Goal: Task Accomplishment & Management: Manage account settings

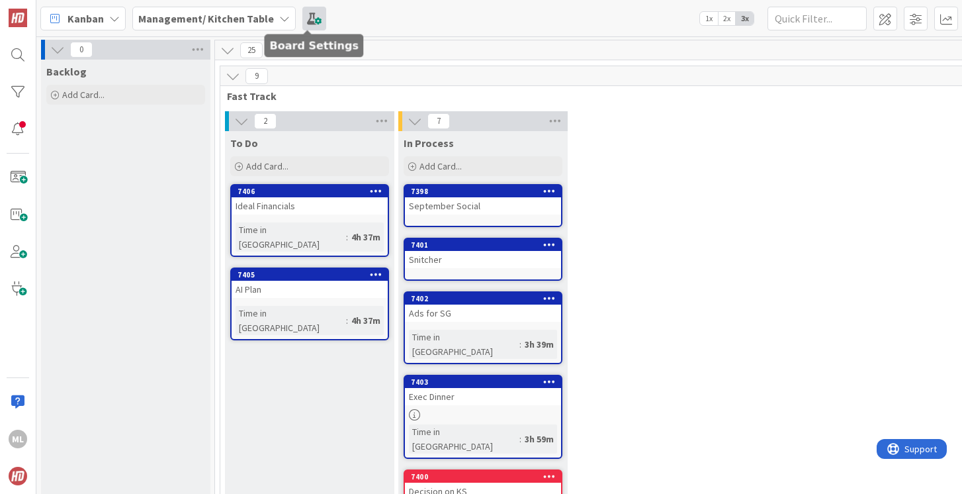
drag, startPoint x: 286, startPoint y: 357, endPoint x: 302, endPoint y: 7, distance: 349.7
click at [177, 17] on b "Management/ Kitchen Table" at bounding box center [206, 18] width 136 height 13
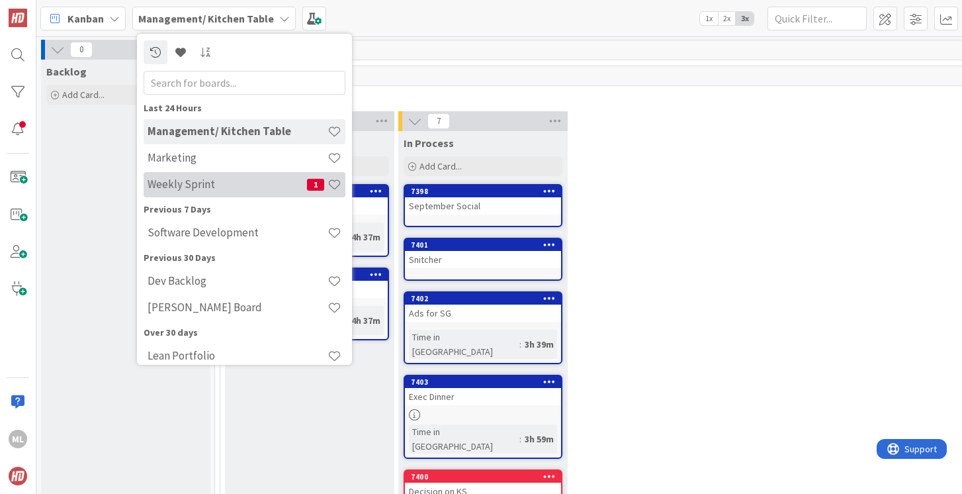
click at [175, 186] on h4 "Weekly Sprint" at bounding box center [227, 183] width 159 height 13
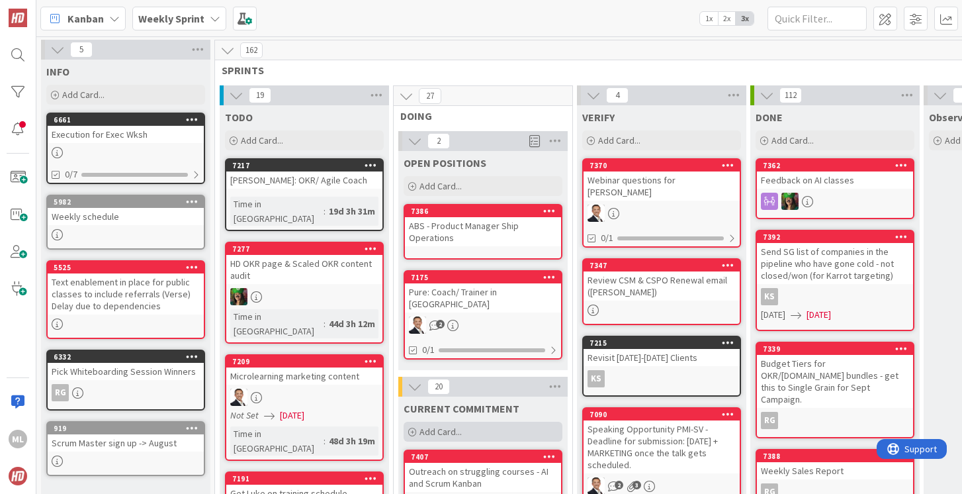
click at [436, 425] on span "Add Card..." at bounding box center [440, 431] width 42 height 12
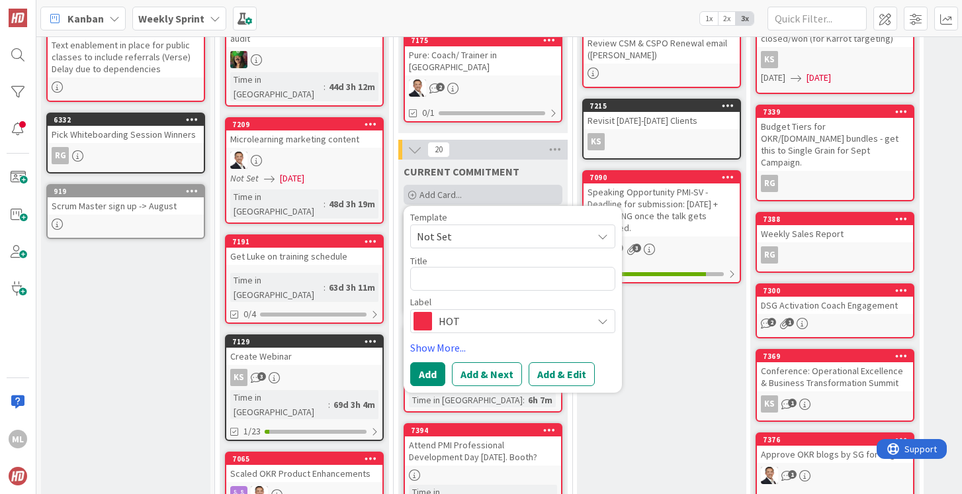
type textarea "x"
type textarea "S"
type textarea "x"
type textarea "Sn"
type textarea "x"
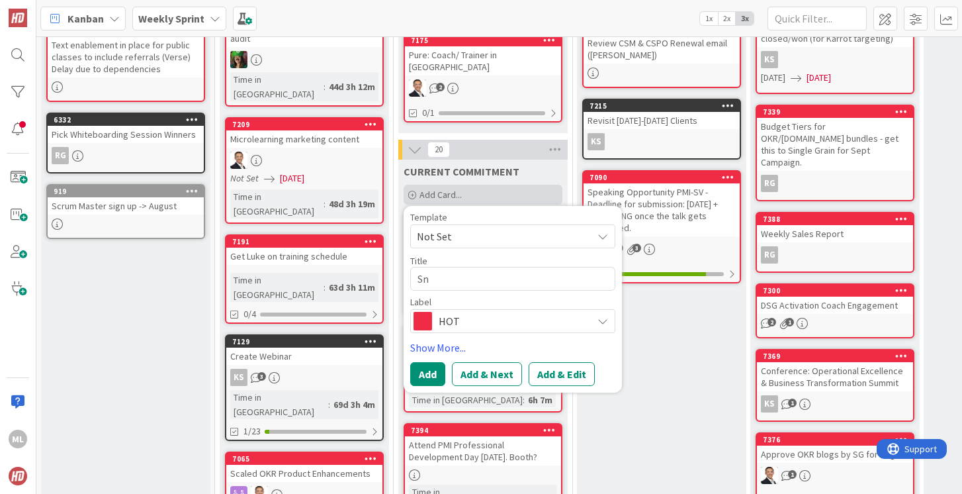
type textarea "Sni"
type textarea "x"
type textarea "Snit"
type textarea "x"
type textarea "Snitc"
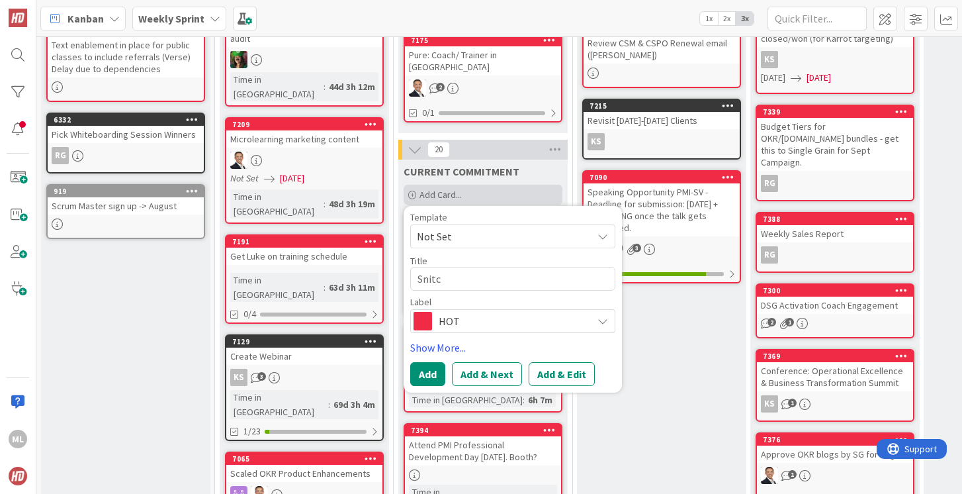
type textarea "x"
type textarea "Snitch"
type textarea "x"
type textarea "Snitche"
type textarea "x"
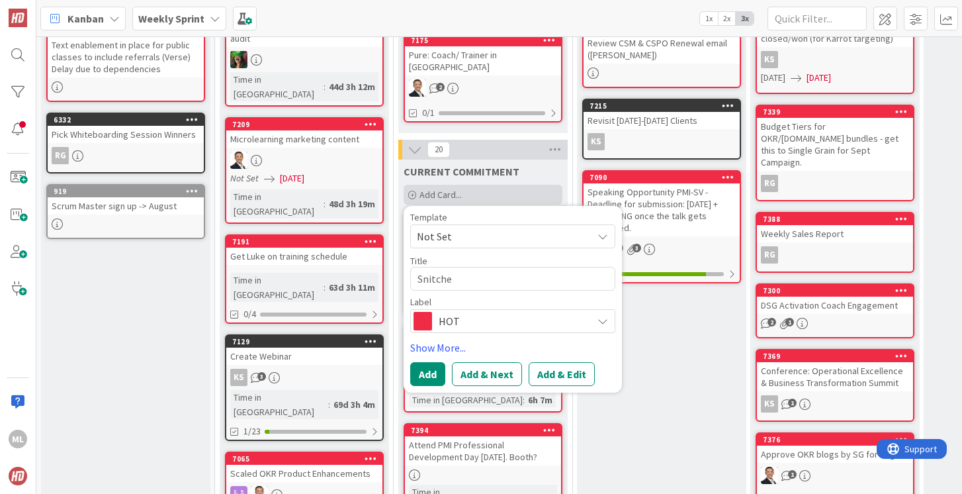
type textarea "Snitcher"
type textarea "x"
type textarea "Snitcher"
type textarea "x"
type textarea "Snitcher T"
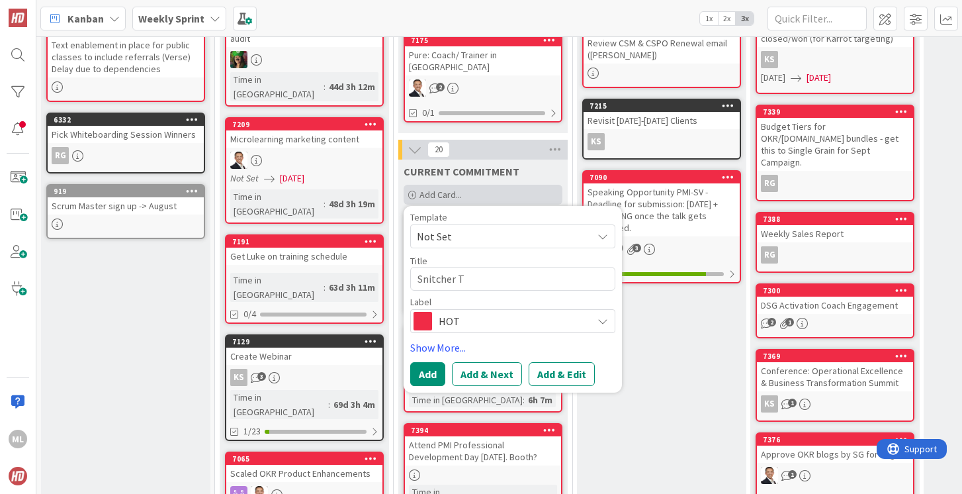
type textarea "x"
type textarea "Snitcher Ti"
type textarea "x"
type textarea "Snitcher Tir"
type textarea "x"
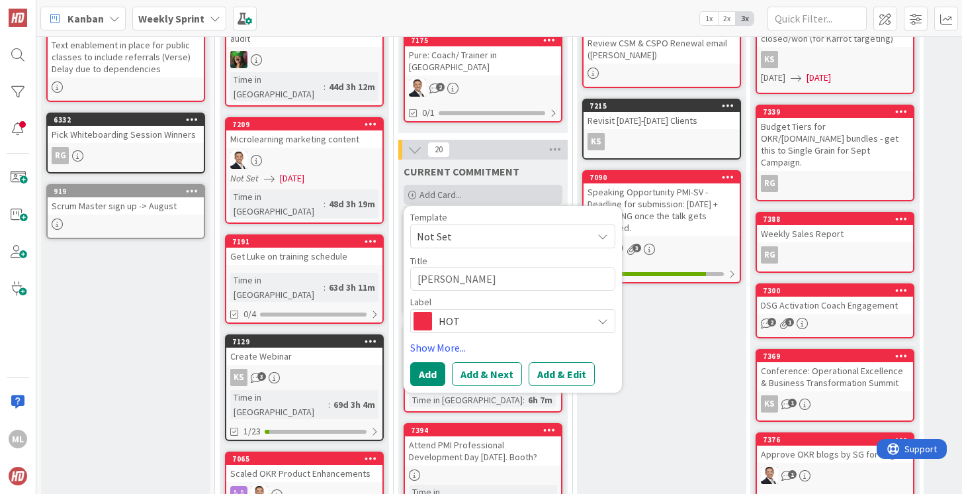
type textarea "Snitcher Tiral"
type textarea "x"
type textarea "Snitcher Tiral"
type textarea "x"
type textarea "Snitcher Tiral"
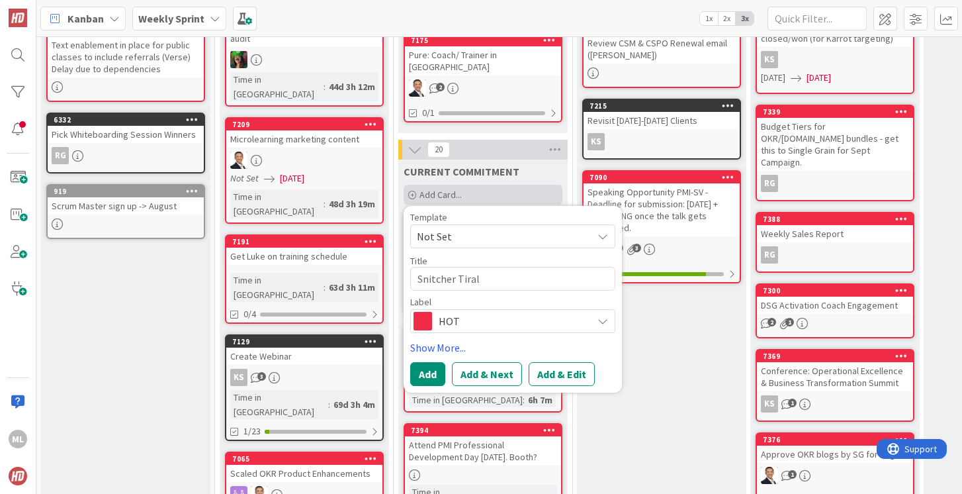
type textarea "x"
type textarea "[PERSON_NAME]"
type textarea "x"
type textarea "Snitcher Tir"
type textarea "x"
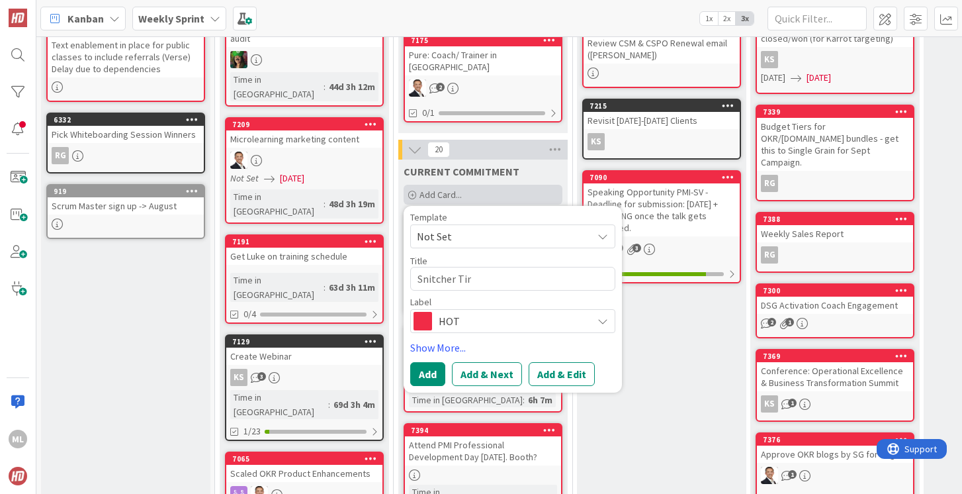
type textarea "Snitcher Ti"
type textarea "x"
type textarea "Snitcher T"
type textarea "x"
type textarea "Snitcher Tr"
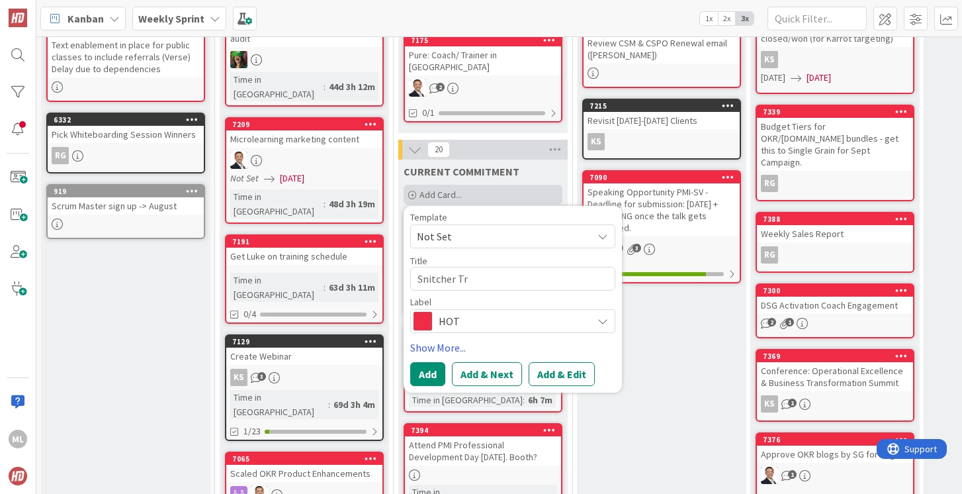
type textarea "x"
type textarea "Snitcher Tri"
type textarea "x"
type textarea "Snitcher Tria"
type textarea "x"
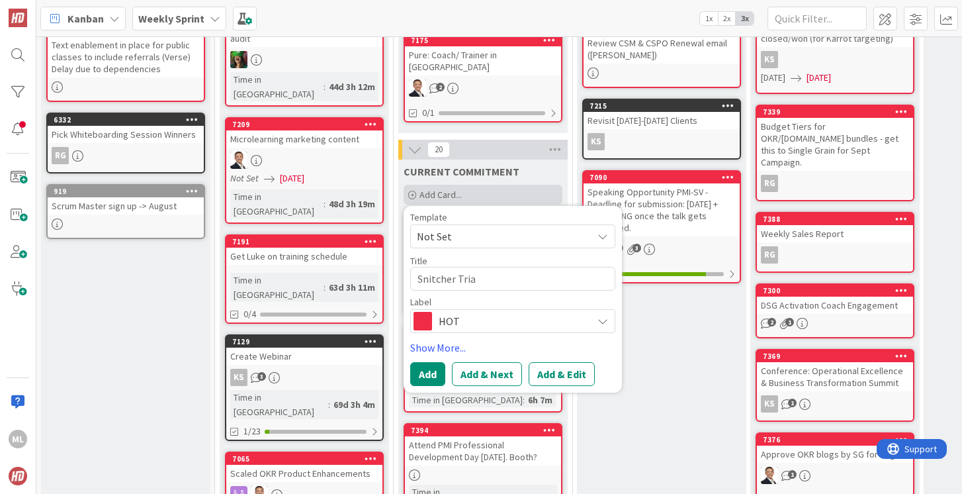
type textarea "Snitcher Trial"
type textarea "x"
type textarea "Snitcher Trial -"
type textarea "x"
type textarea "Snitcher Trial -"
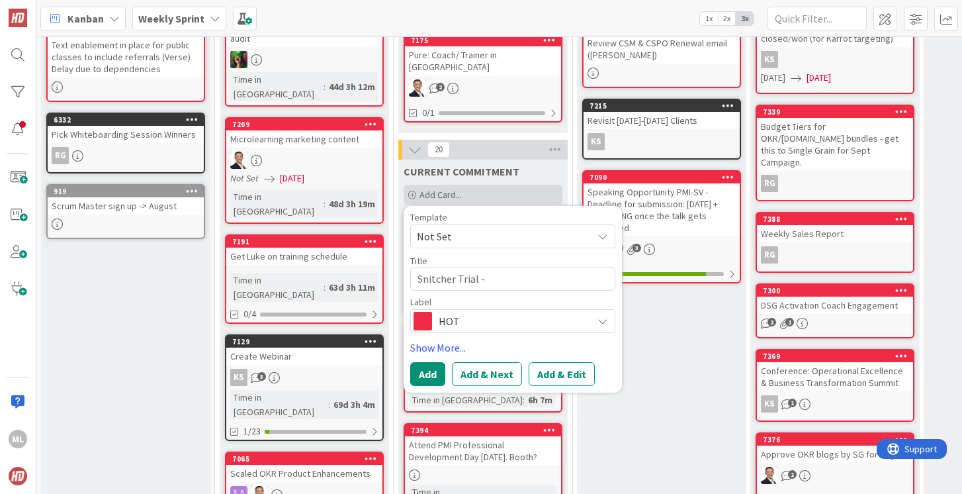
type textarea "x"
type textarea "Snitcher Trial - C"
type textarea "x"
type textarea "Snitcher Trial - Ca"
type textarea "x"
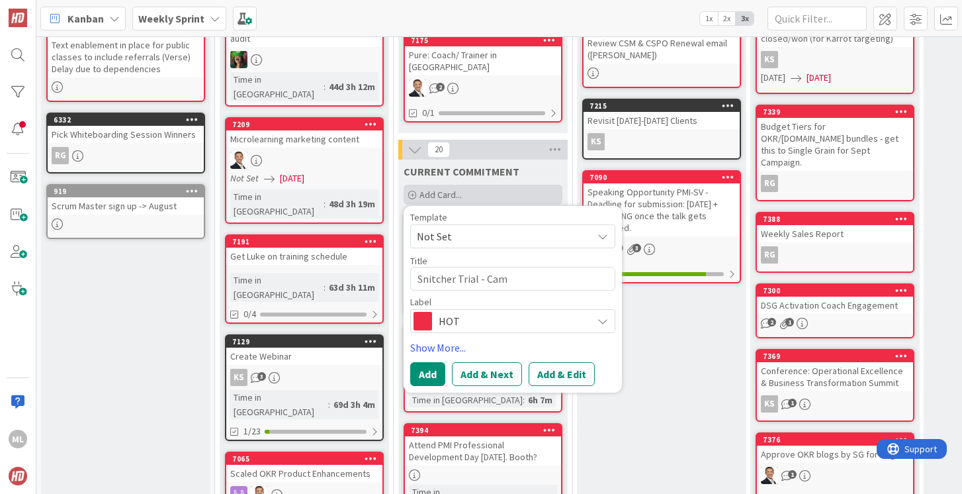
type textarea "Snitcher Trial - Cam"
type textarea "x"
type textarea "Snitcher Trial - Cam to"
type textarea "x"
type textarea "Snitcher Trial - Cam to s"
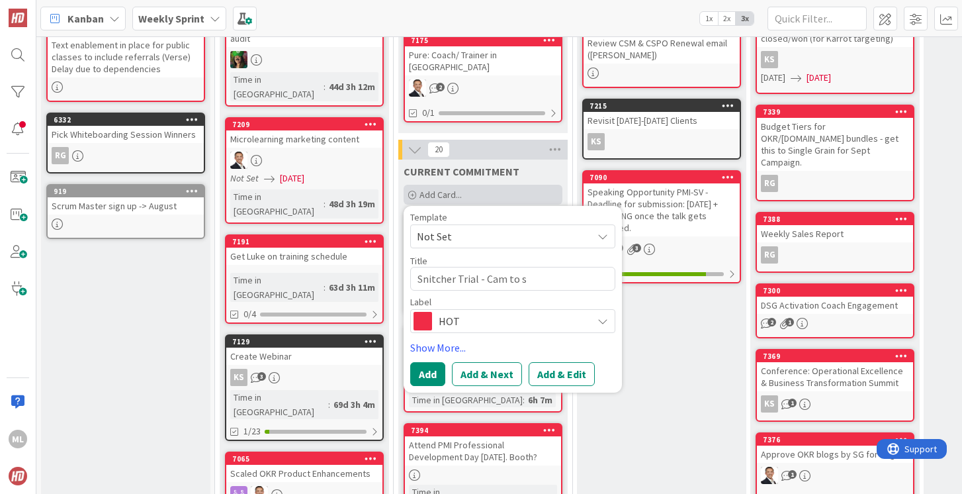
type textarea "x"
type textarea "Snitcher Trial - Cam to si"
type textarea "x"
type textarea "Snitcher Trial - Cam to sig"
type textarea "x"
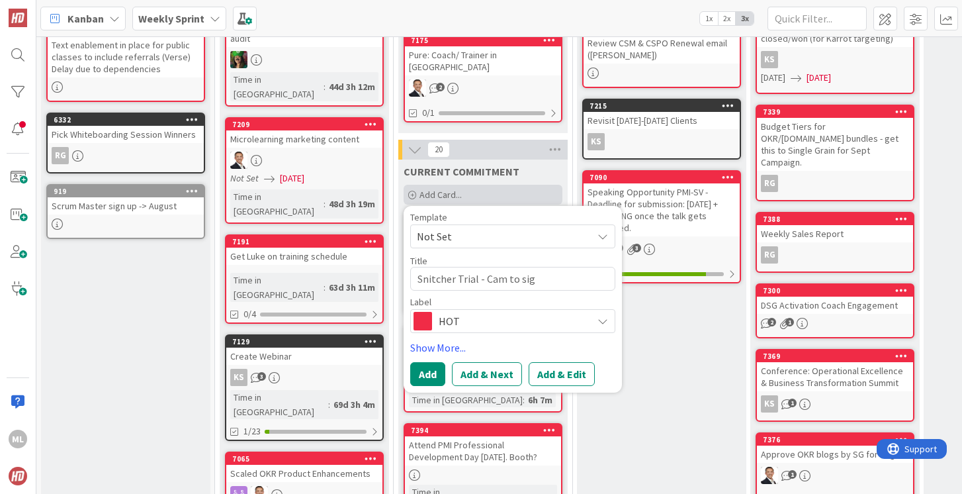
type textarea "Snitcher Trial - Cam to sign"
type textarea "x"
type textarea "Snitcher Trial - Cam to sign"
type textarea "x"
type textarea "Snitcher Trial - Cam to sign u"
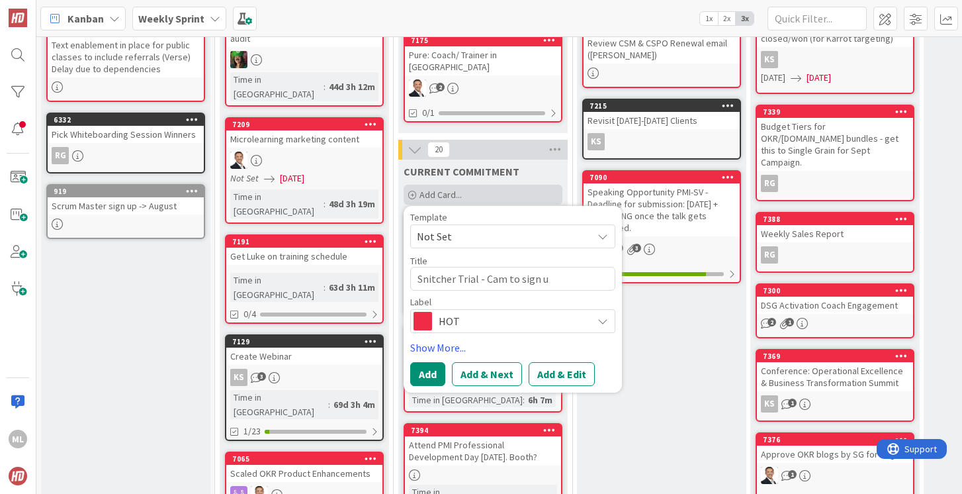
type textarea "x"
type textarea "Snitcher Trial - Cam to sign up"
type textarea "x"
type textarea "Snitcher Trial - Cam to sign up"
type textarea "x"
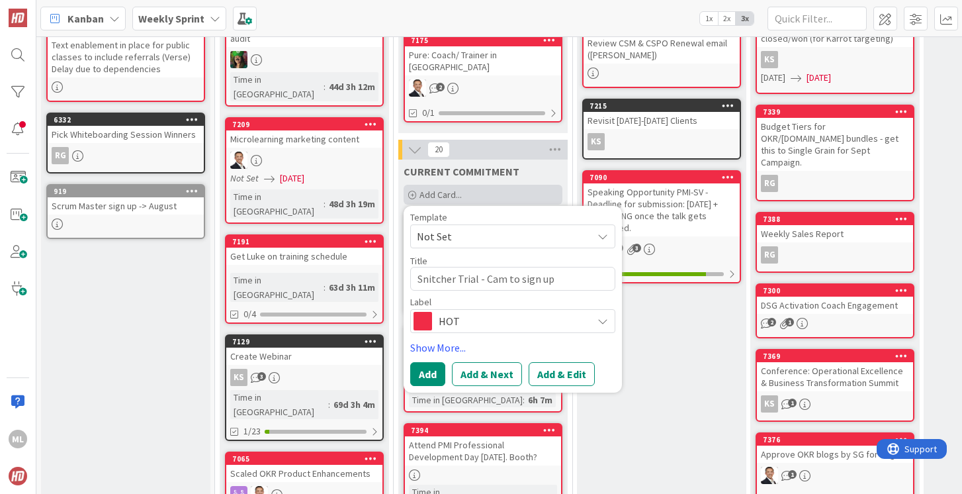
type textarea "Snitcher Trial - Cam to sign up T"
type textarea "x"
type textarea "Snitcher Trial - Cam to sign up Tu"
type textarea "x"
type textarea "Snitcher Trial - Cam to sign up Tue"
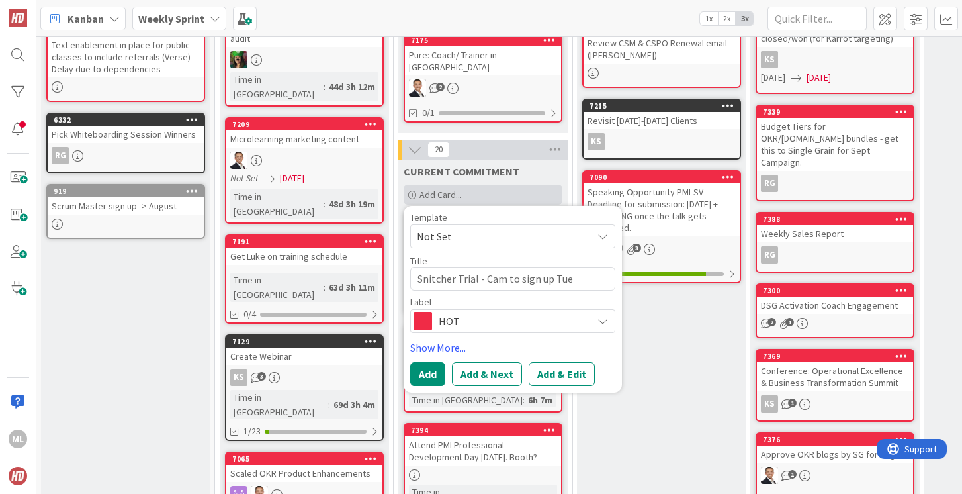
type textarea "x"
type textarea "Snitcher Trial - Cam to sign up Tues"
type textarea "x"
type textarea "Snitcher Trial - Cam to sign up Tuesd"
type textarea "x"
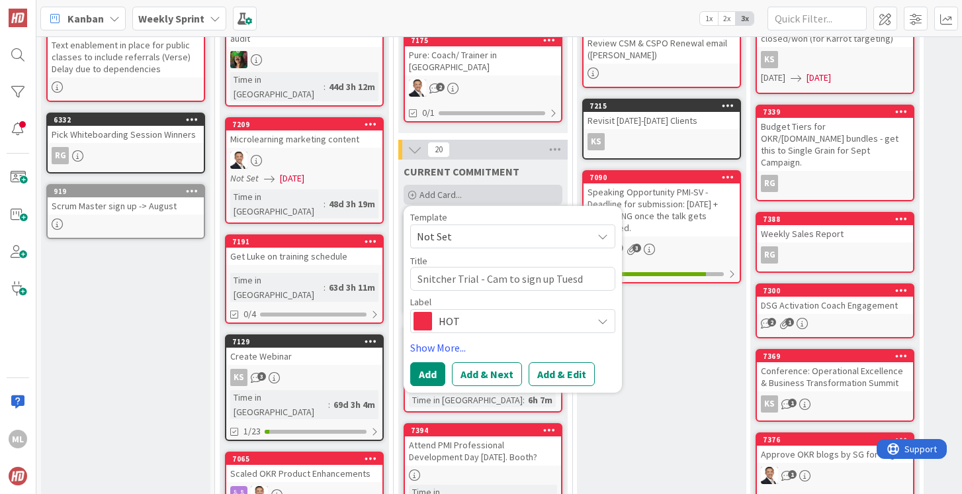
type textarea "Snitcher Trial - Cam to sign up Tuesda"
type textarea "x"
type textarea "Snitcher Trial - Cam to sign up [DATE]"
type textarea "x"
type textarea "Snitcher Trial - Cam to sign up [DATE]"
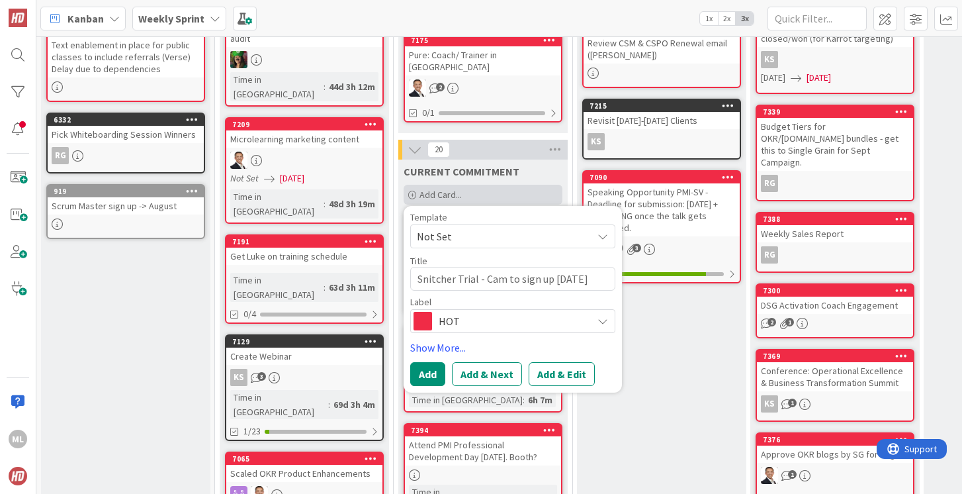
type textarea "x"
type textarea "Snitcher Trial - Cam to sign up [DATE] f"
type textarea "x"
type textarea "Snitcher Trial - Cam to sign up [DATE] fo"
type textarea "x"
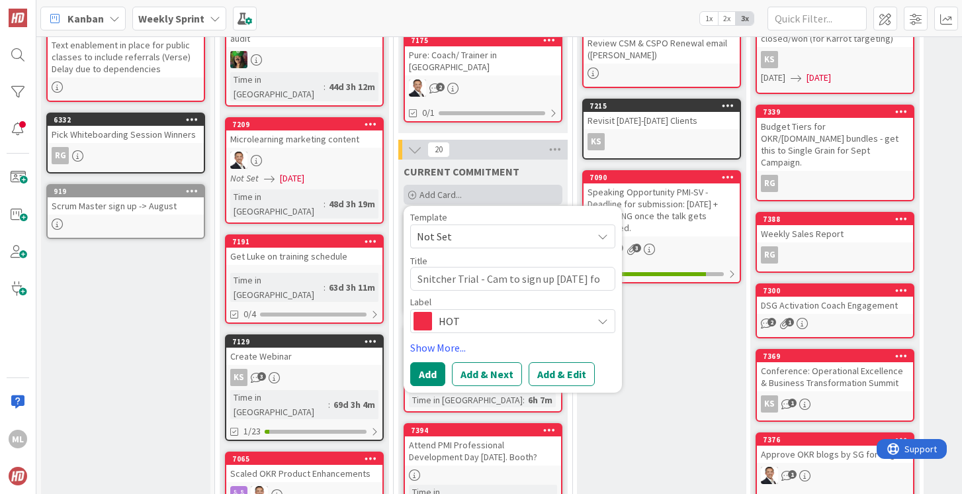
type textarea "Snitcher Trial - Cam to sign up [DATE] for"
type textarea "x"
type textarea "Snitcher Trial - Cam to sign up [DATE] for"
type textarea "x"
type textarea "Snitcher Trial - Cam to sign up [DATE] for T"
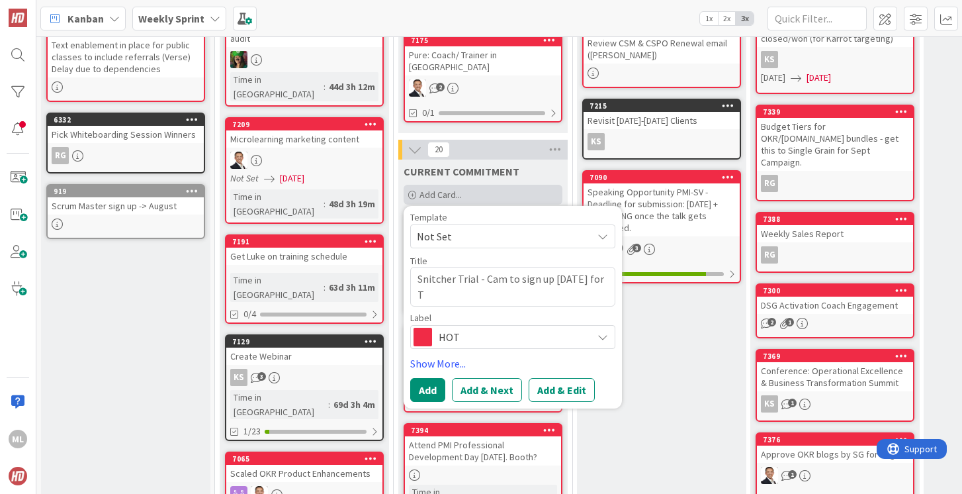
type textarea "x"
type textarea "Snitcher Trial - Cam to sign up [DATE] for Tr"
type textarea "x"
type textarea "Snitcher Trial - Cam to sign up [DATE] for Tri"
type textarea "x"
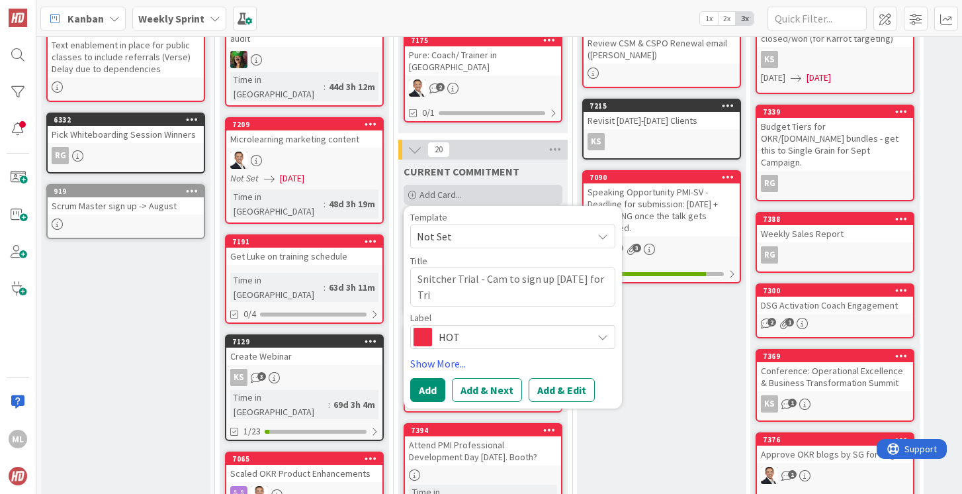
type textarea "Snitcher Trial - Cam to sign up [DATE] for Tria"
type textarea "x"
type textarea "Snitcher Trial - Cam to sign up [DATE] for Trial"
type textarea "x"
type textarea "Snitcher Trial - Cam to sign up [DATE] for Trial a"
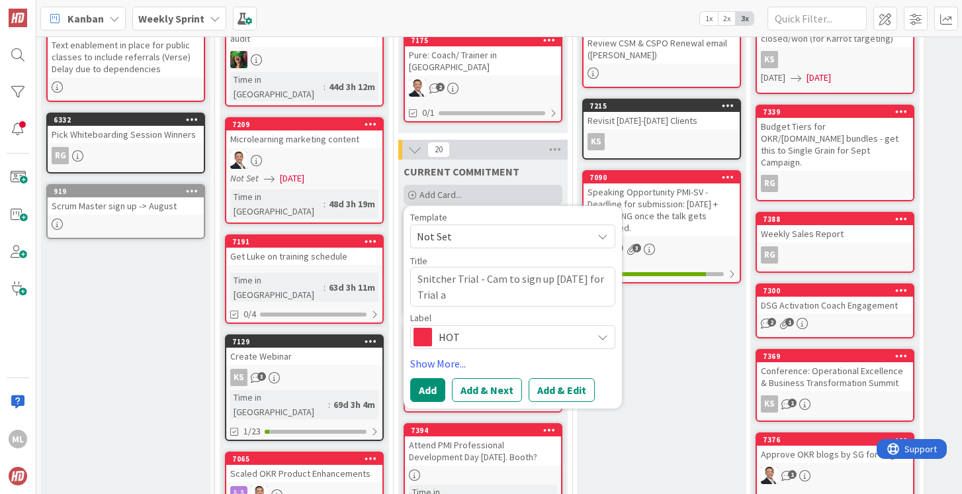
type textarea "x"
type textarea "Snitcher Trial - Cam to sign up [DATE] for Trial an"
type textarea "x"
type textarea "Snitcher Trial - Cam to sign up [DATE] for Trial and"
type textarea "x"
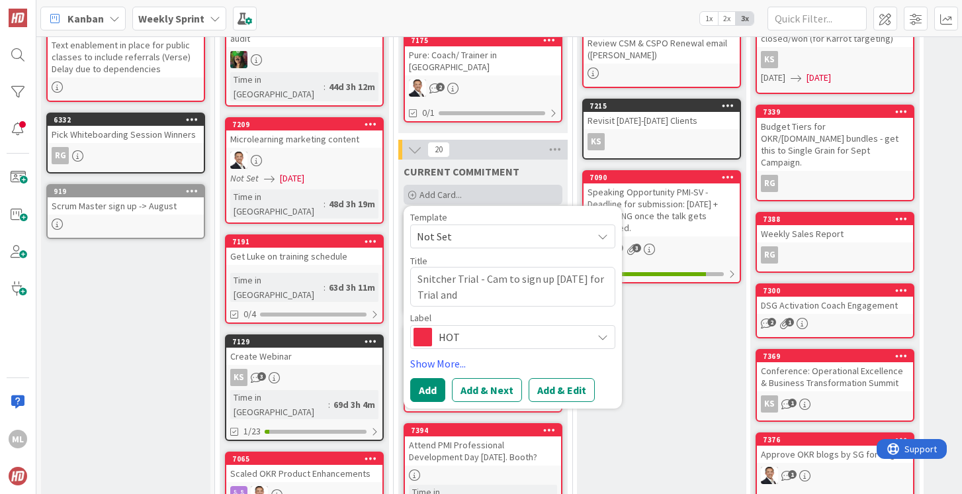
type textarea "Snitcher Trial - Cam to sign up [DATE] for Trial and r"
type textarea "x"
type textarea "Snitcher Trial - Cam to sign up [DATE] for Trial and re"
type textarea "x"
type textarea "Snitcher Trial - Cam to sign up [DATE] for Trial and rep"
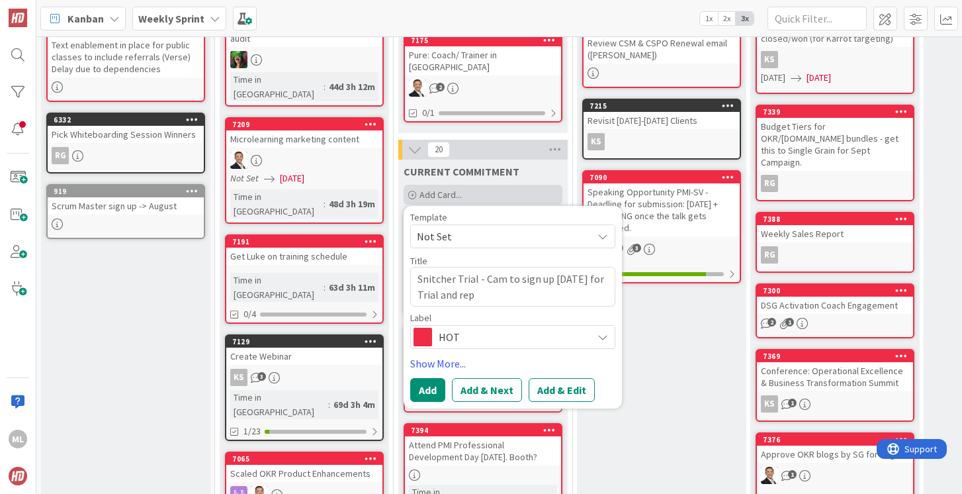
type textarea "x"
type textarea "Snitcher Trial - Cam to sign up [DATE] for Trial and repor"
type textarea "x"
type textarea "Snitcher Trial - Cam to sign up [DATE] for Trial and report"
type textarea "x"
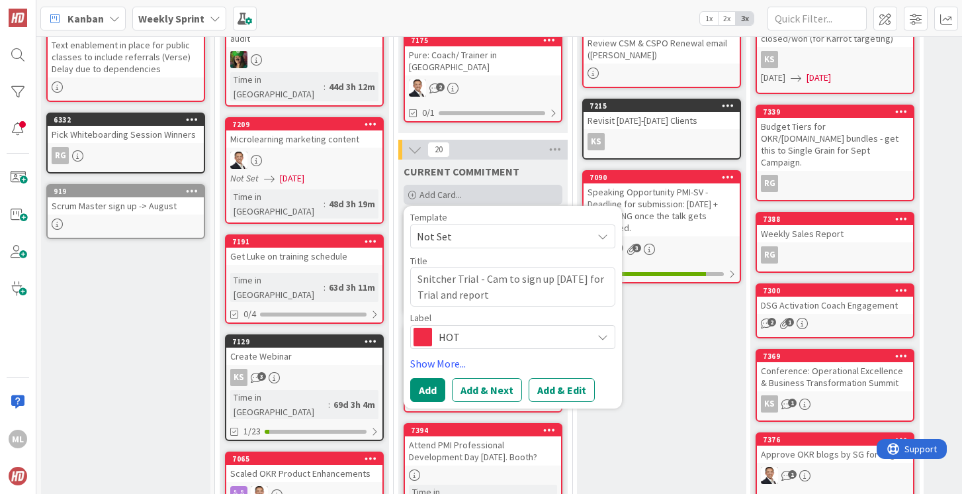
type textarea "Snitcher Trial - Cam to sign up [DATE] for Trial and report"
type textarea "x"
type textarea "Snitcher Trial - Cam to sign up [DATE] for Trial and report o"
type textarea "x"
type textarea "Snitcher Trial - Cam to sign up [DATE] for Trial and report on"
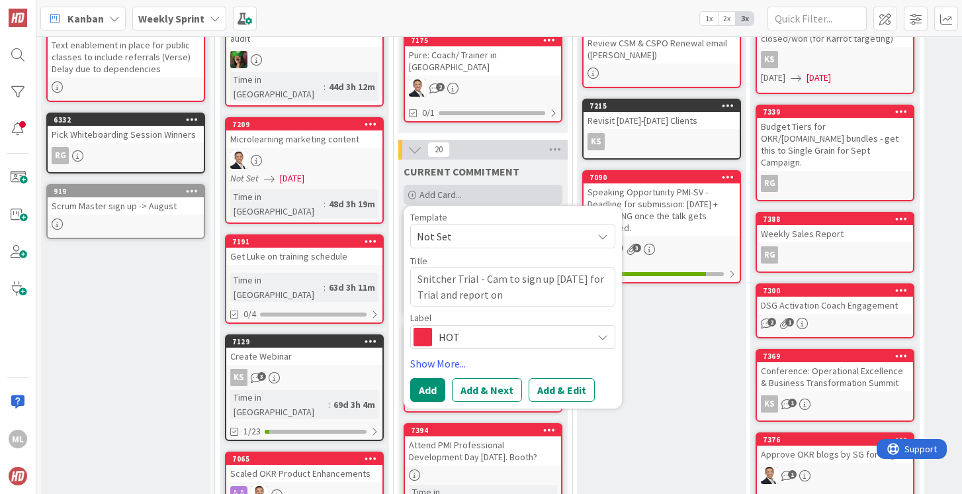
type textarea "x"
type textarea "Snitcher Trial - Cam to sign up [DATE] for Trial and report on"
type textarea "x"
type textarea "Snitcher Trial - Cam to sign up [DATE] for Trial and report on f"
type textarea "x"
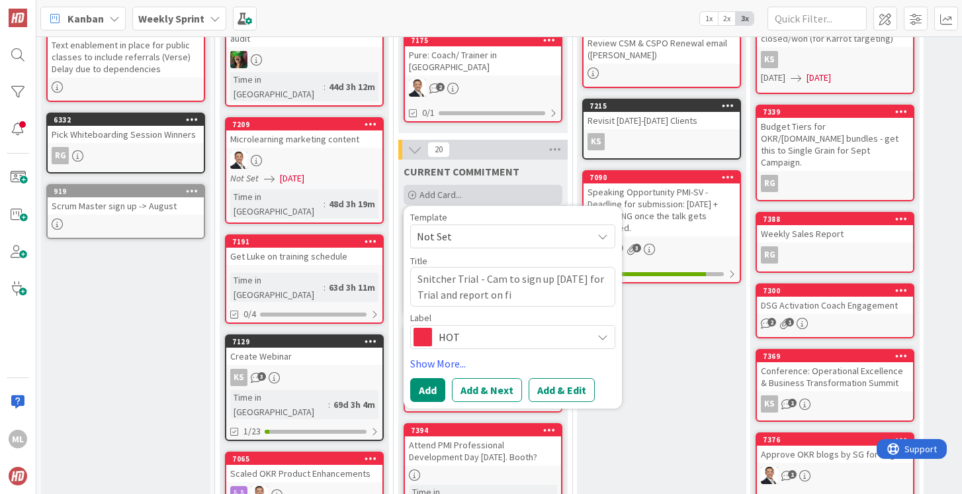
type textarea "Snitcher Trial - Cam to sign up [DATE] for Trial and report on fin"
type textarea "x"
type textarea "Snitcher Trial - Cam to sign up [DATE] for Trial and report on find"
type textarea "x"
type textarea "Snitcher Trial - Cam to sign up [DATE] for Trial and report on findin"
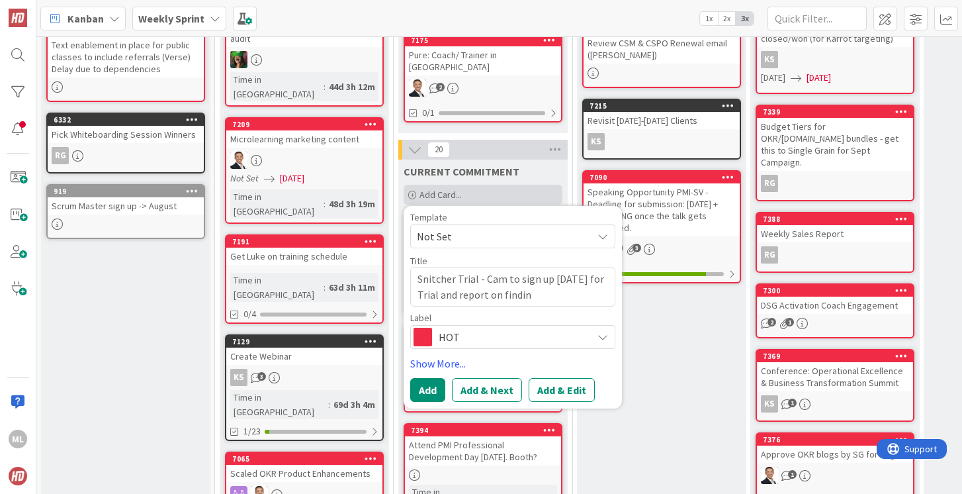
type textarea "x"
type textarea "Snitcher Trial - Cam to sign up [DATE] for Trial and report on finding"
type textarea "x"
type textarea "Snitcher Trial - Cam to sign up [DATE] for Trial and report on findings"
type textarea "x"
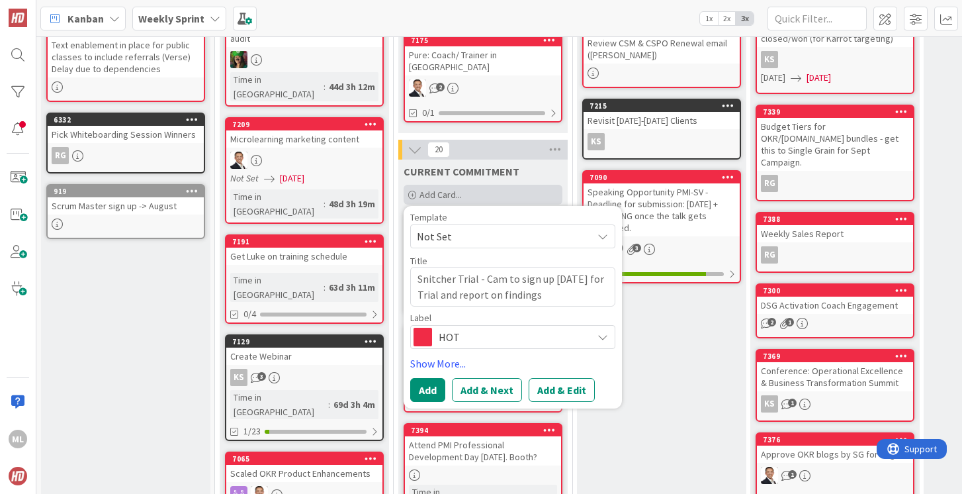
type textarea "Snitcher Trial - Cam to sign up [DATE] for Trial and report on findings"
type textarea "x"
type textarea "Snitcher Trial - Cam to sign up [DATE] for Trial and report on findings d"
type textarea "x"
type textarea "Snitcher Trial - Cam to sign up [DATE] for Trial and report on findings da"
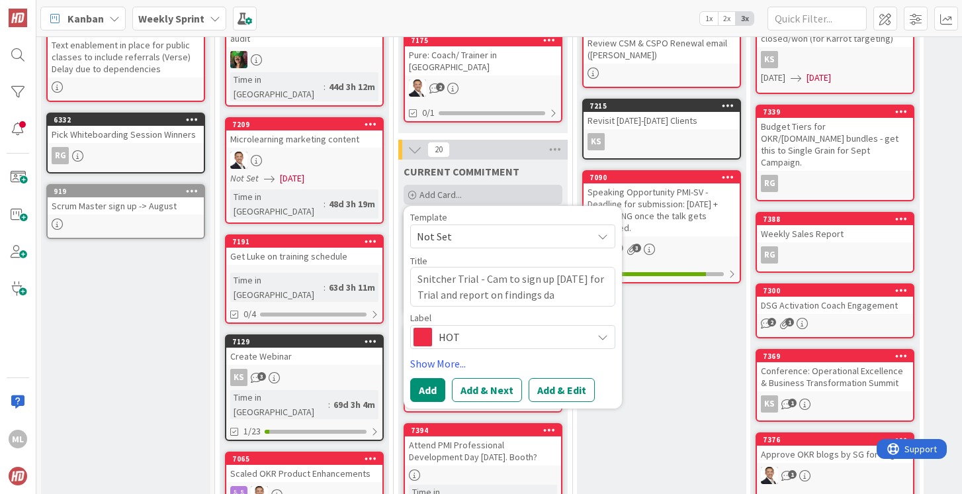
type textarea "x"
type textarea "Snitcher Trial - Cam to sign up [DATE] for Trial and report on findings dai"
type textarea "x"
type textarea "Snitcher Trial - Cam to sign up [DATE] for Trial and report on findings dail"
type textarea "x"
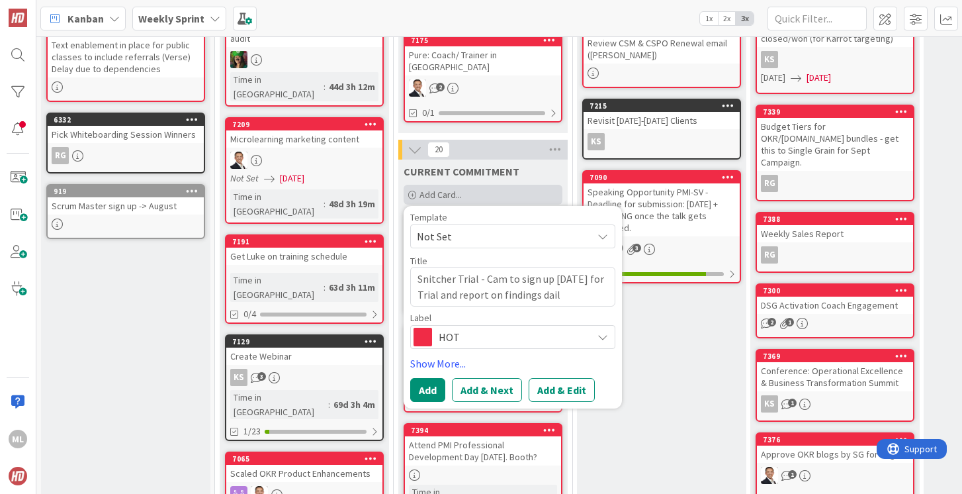
type textarea "Snitcher Trial - Cam to sign up [DATE] for Trial and report on findings daily"
type textarea "x"
type textarea "Snitcher Trial - Cam to sign up [DATE] for Trial and report on findings daily"
type textarea "x"
type textarea "Snitcher Trial - Cam to sign up [DATE] for Trial and report on findings daily a"
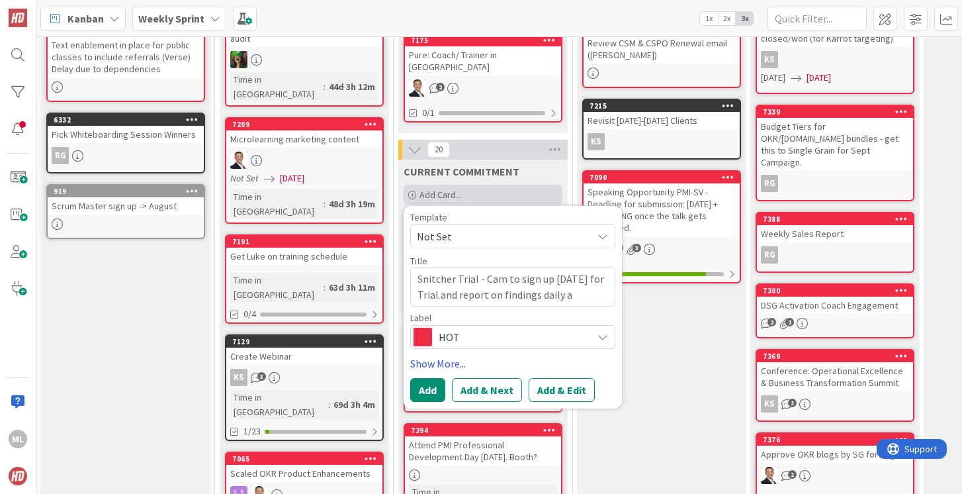
type textarea "x"
type textarea "Snitcher Trial - Cam to sign up [DATE] for Trial and report on findings daily at"
type textarea "x"
type textarea "Snitcher Trial - Cam to sign up [DATE] for Trial and report on findings daily at"
type textarea "x"
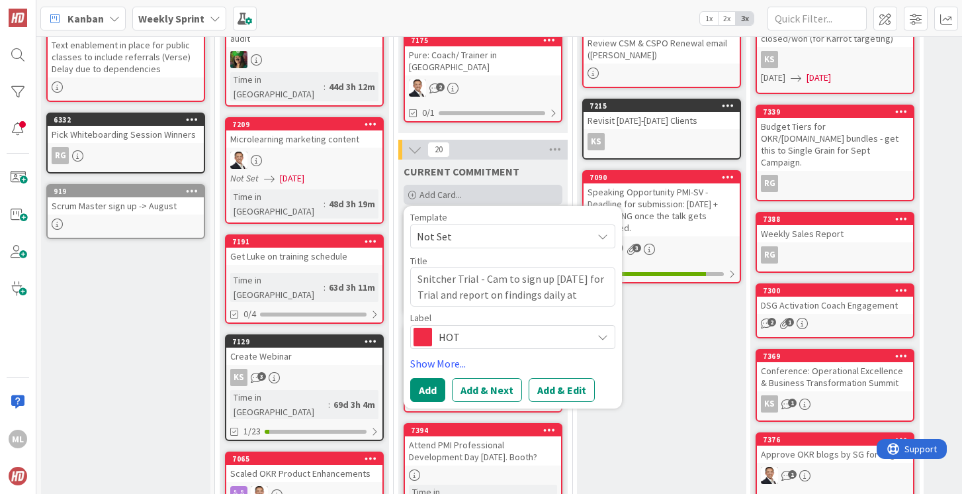
type textarea "Snitcher Trial - Cam to sign up [DATE] for Trial and report on findings daily a…"
type textarea "x"
type textarea "Snitcher Trial - Cam to sign up [DATE] for Trial and report on findings daily a…"
type textarea "x"
type textarea "Snitcher Trial - Cam to sign up [DATE] for Trial and report on findings daily a…"
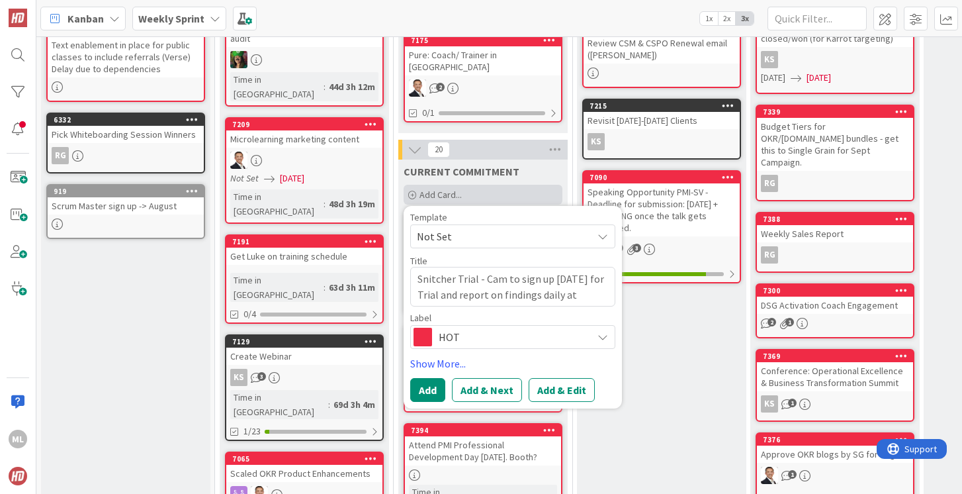
type textarea "x"
type textarea "Snitcher Trial - Cam to sign up [DATE] for Trial and report on findings daily a…"
type textarea "x"
type textarea "Snitcher Trial - Cam to sign up [DATE] for Trial and report on findings daily a…"
type textarea "x"
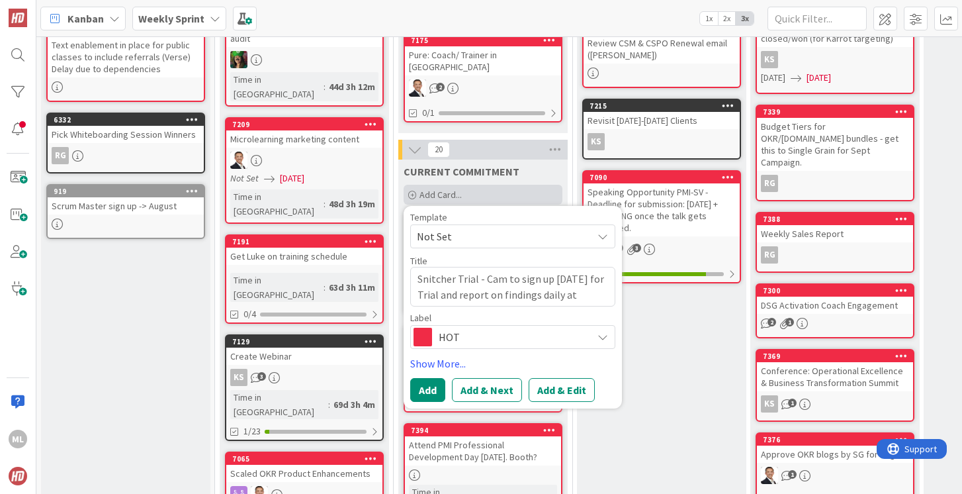
type textarea "Snitcher Trial - Cam to sign up [DATE] for Trial and report on findings daily a…"
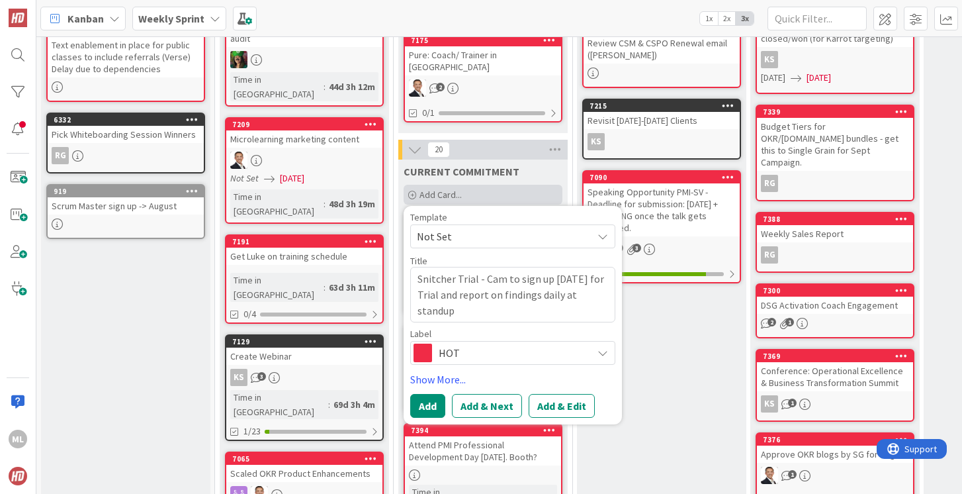
type textarea "x"
type textarea "Snitcher Trial - Cam to sign up [DATE] for Trial and report on findings daily a…"
click at [428, 399] on button "Add" at bounding box center [427, 406] width 35 height 24
